Goal: Find specific page/section: Find specific page/section

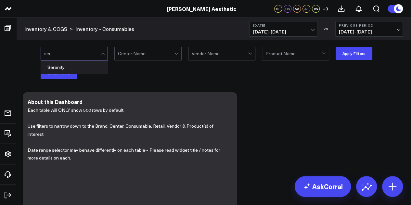
type input "sere"
click at [83, 64] on div "Serenity" at bounding box center [74, 67] width 67 height 13
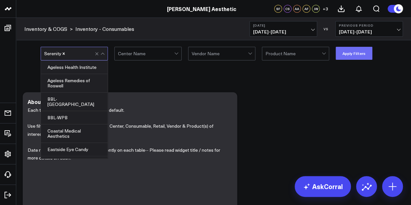
click at [353, 53] on button "Apply Filters" at bounding box center [354, 53] width 37 height 13
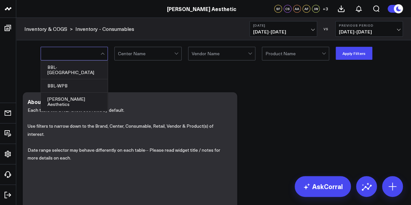
type input "b"
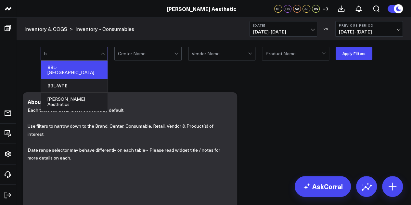
click at [83, 65] on div "BBL-PA" at bounding box center [74, 70] width 67 height 19
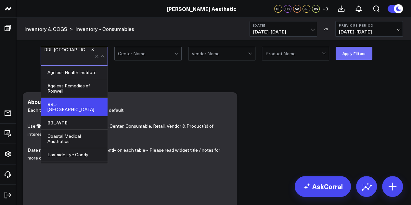
click at [359, 55] on button "Apply Filters" at bounding box center [354, 53] width 37 height 13
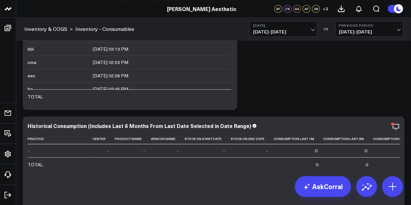
scroll to position [260, 0]
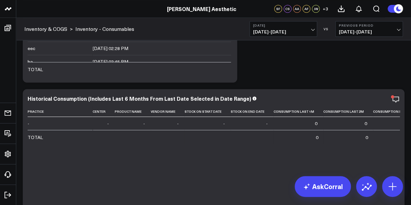
click at [307, 30] on span "09/09/25 - 09/09/25" at bounding box center [283, 31] width 60 height 5
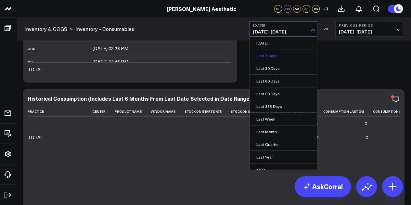
click at [296, 53] on link "Last 7 Days" at bounding box center [283, 55] width 67 height 12
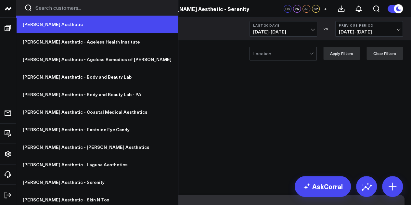
click at [35, 24] on link "[PERSON_NAME] Aesthetic" at bounding box center [97, 25] width 162 height 18
